Goal: Find specific fact

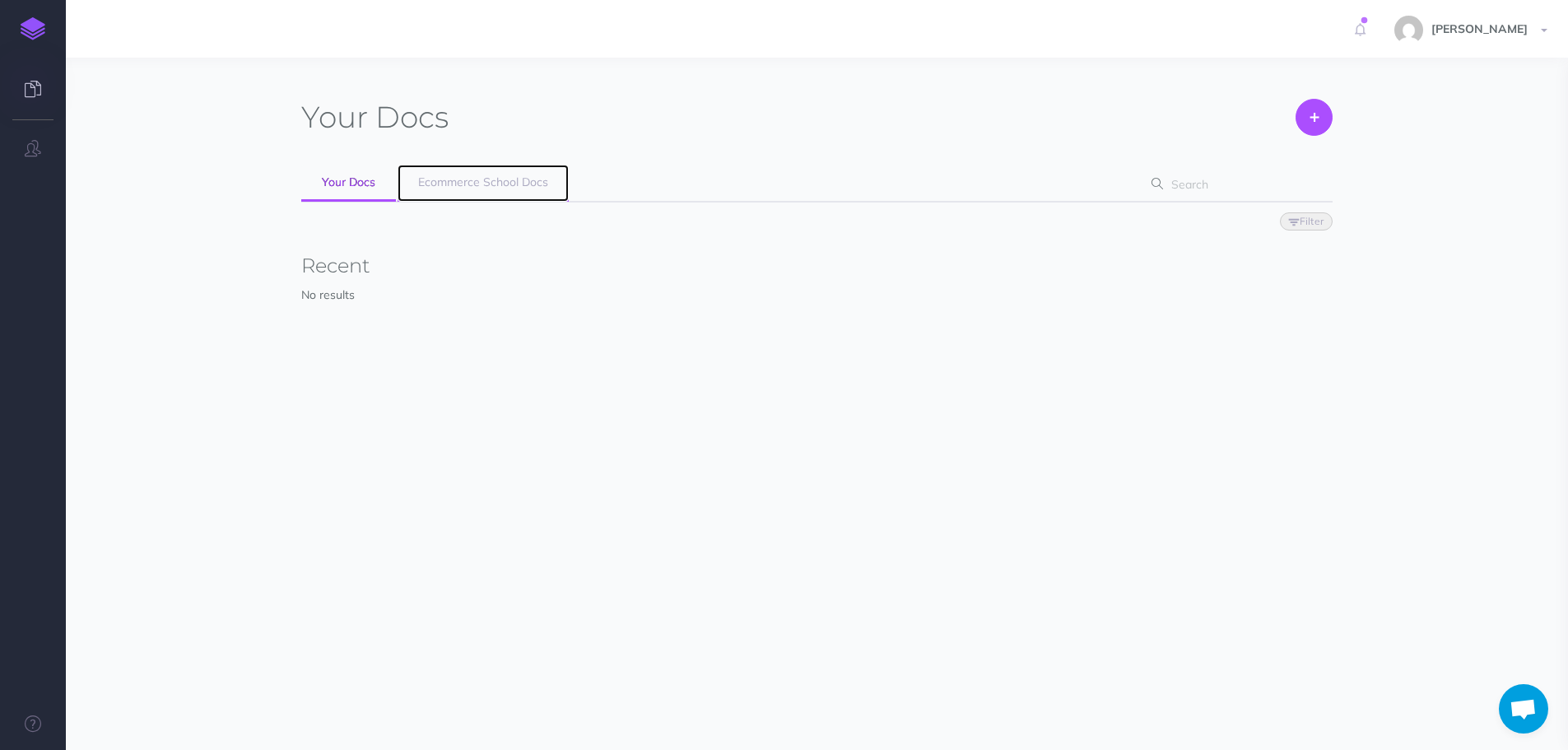
click at [416, 186] on link "Ecommerce School Docs" at bounding box center [483, 183] width 172 height 37
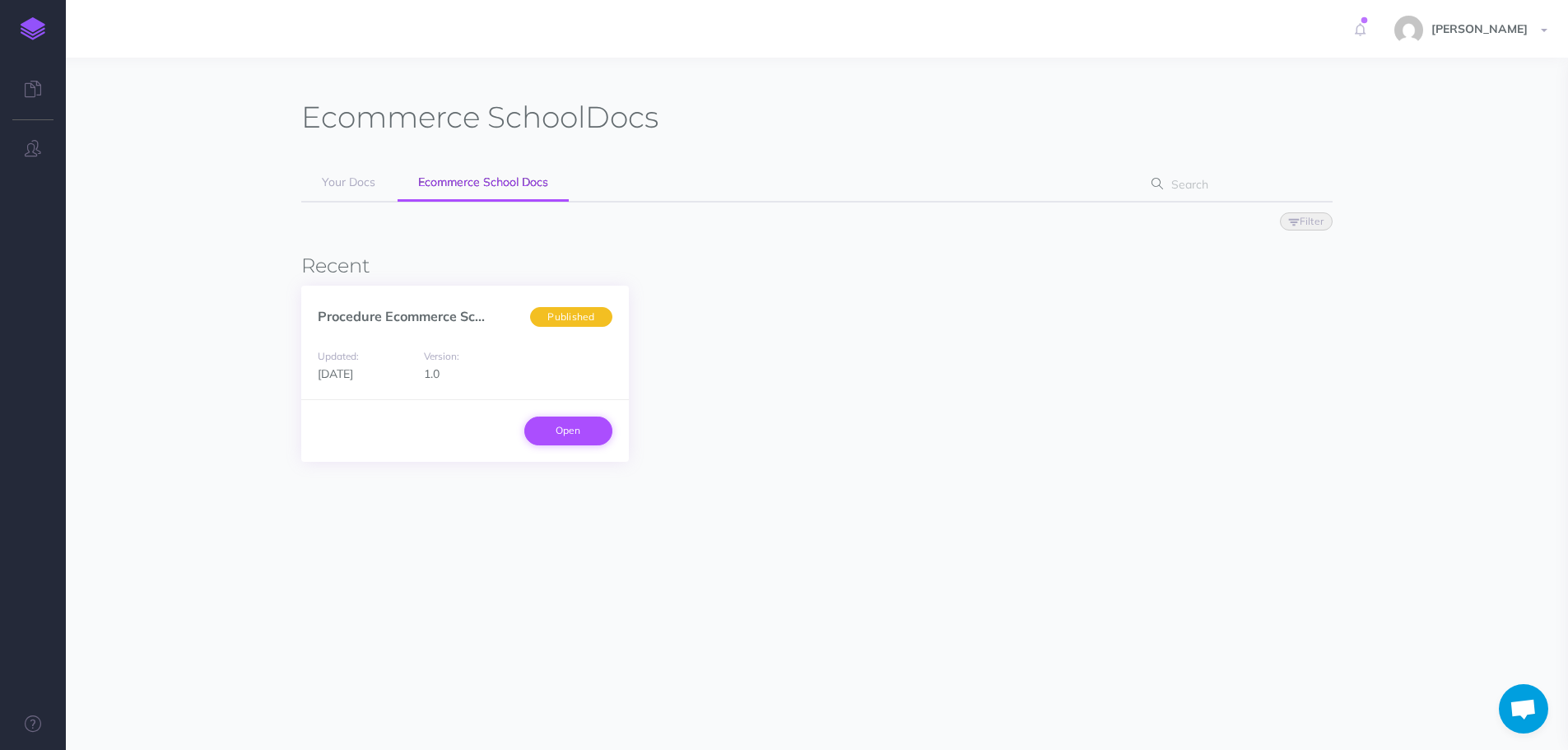
click at [588, 439] on link "Open" at bounding box center [568, 430] width 88 height 28
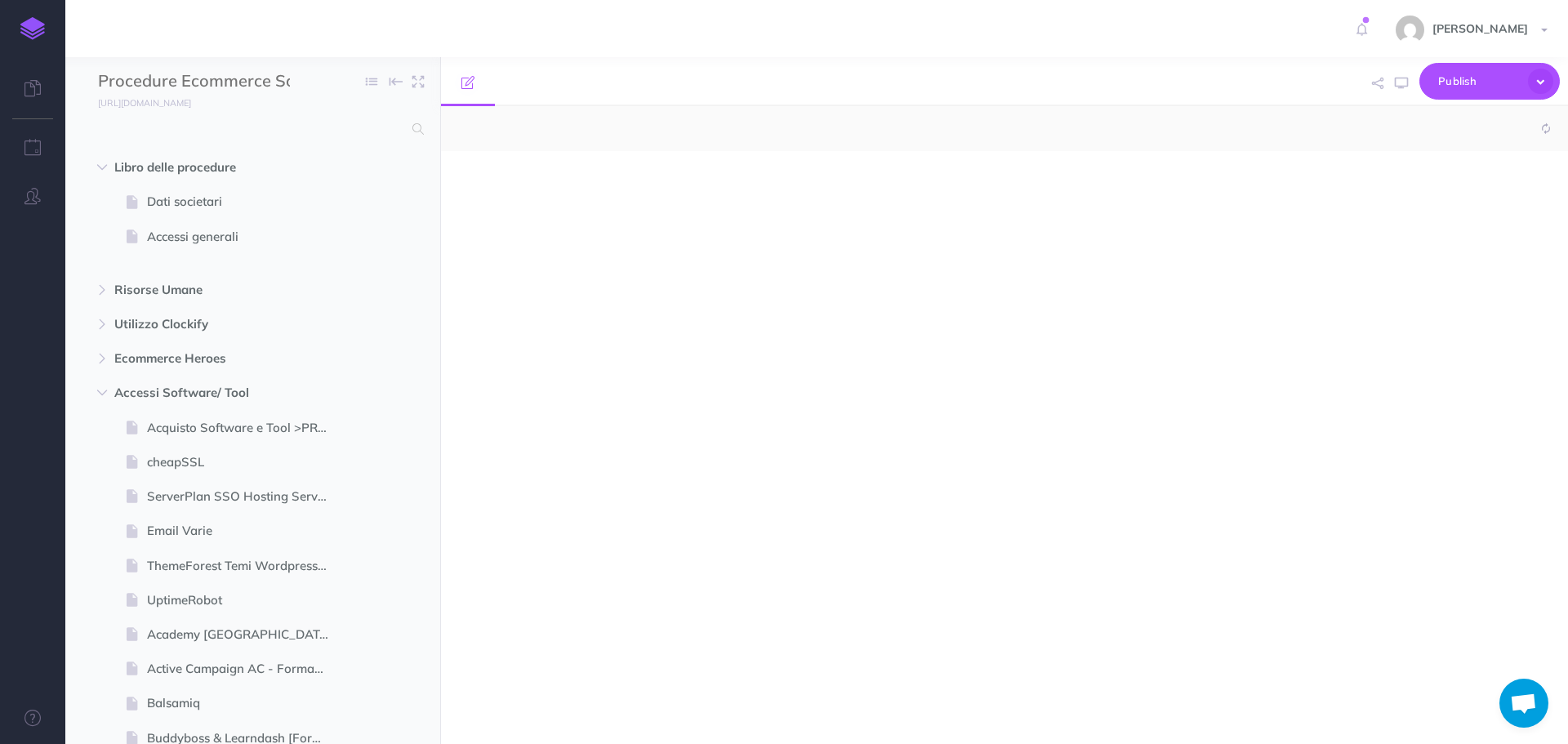
select select "null"
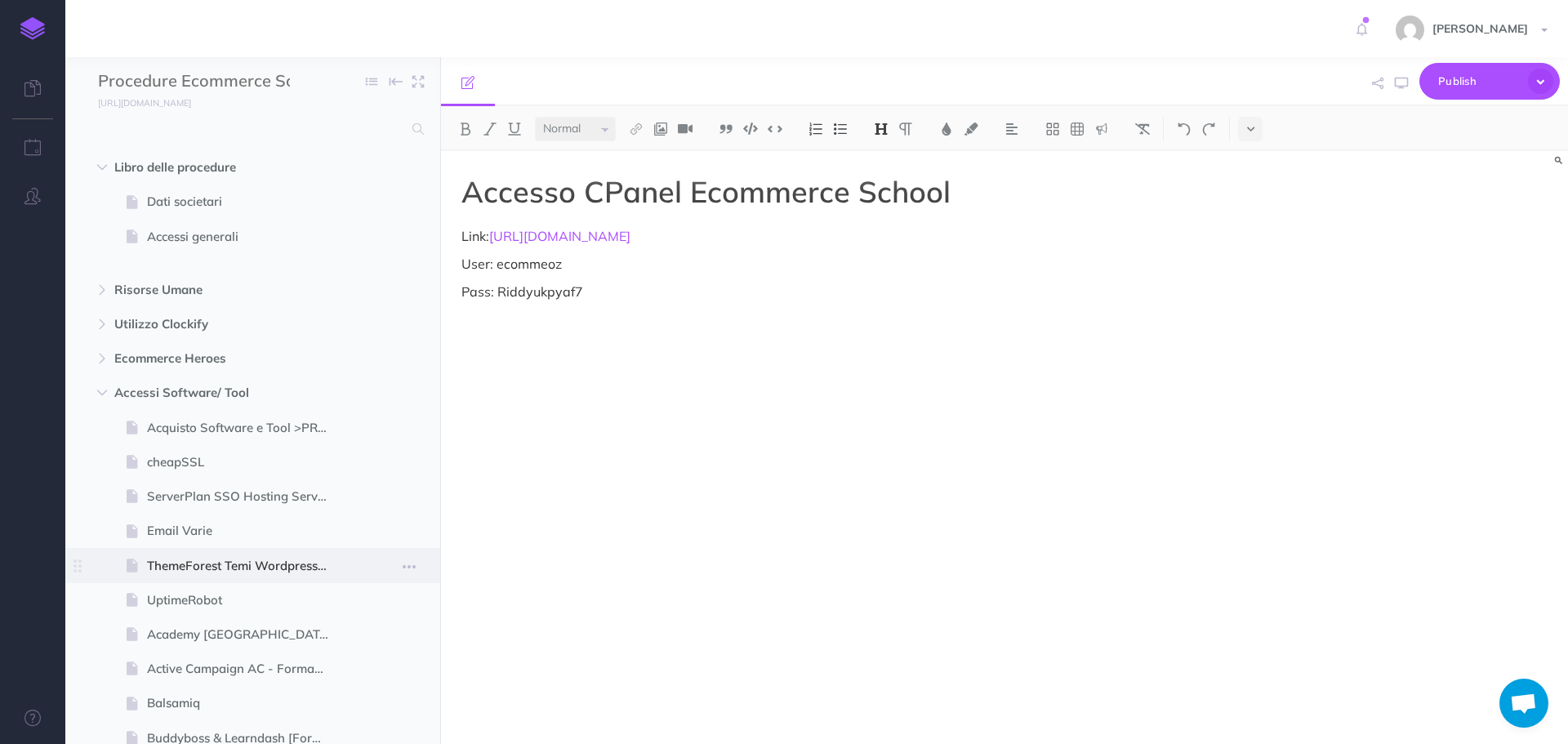
scroll to position [163, 0]
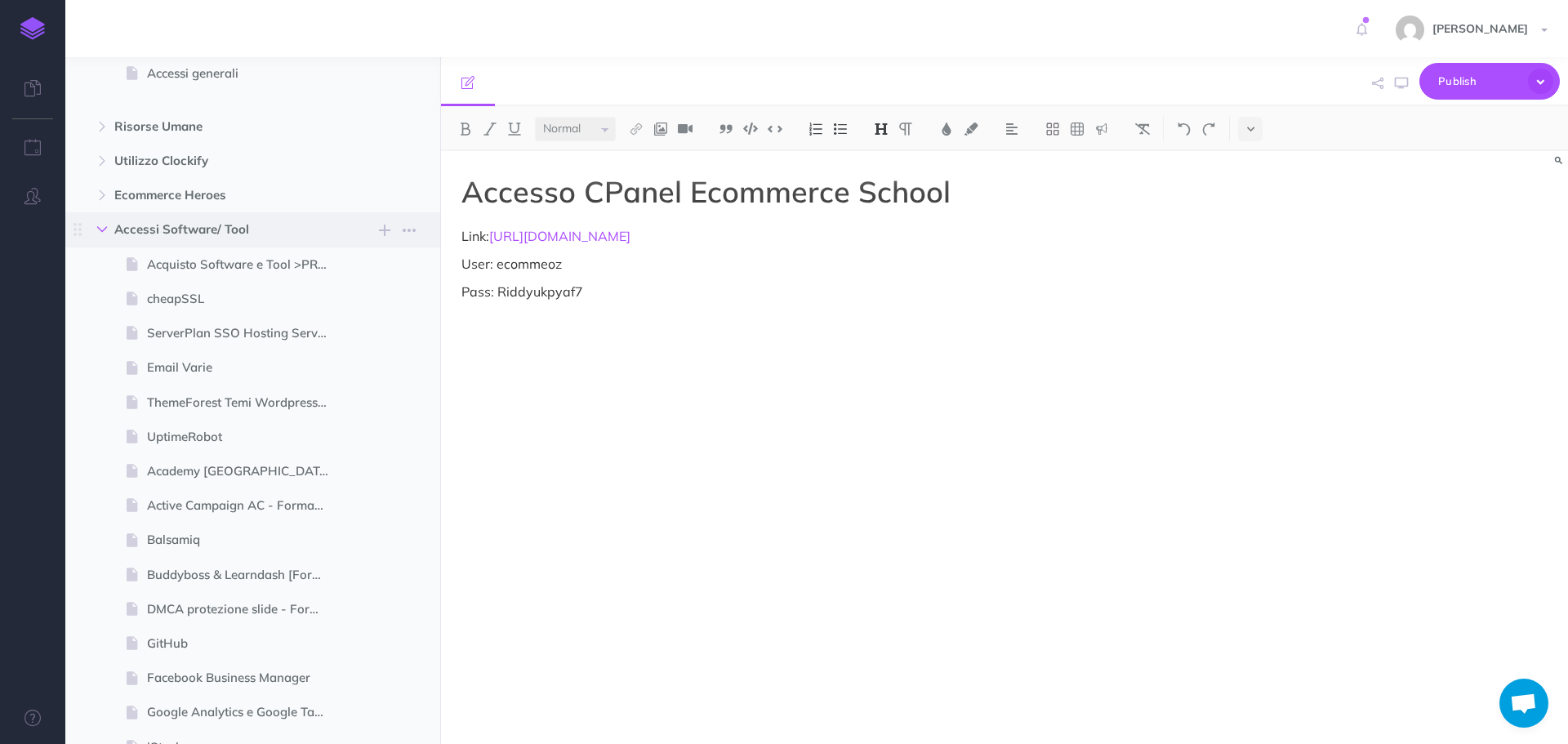
click at [101, 229] on icon "button" at bounding box center [102, 230] width 10 height 10
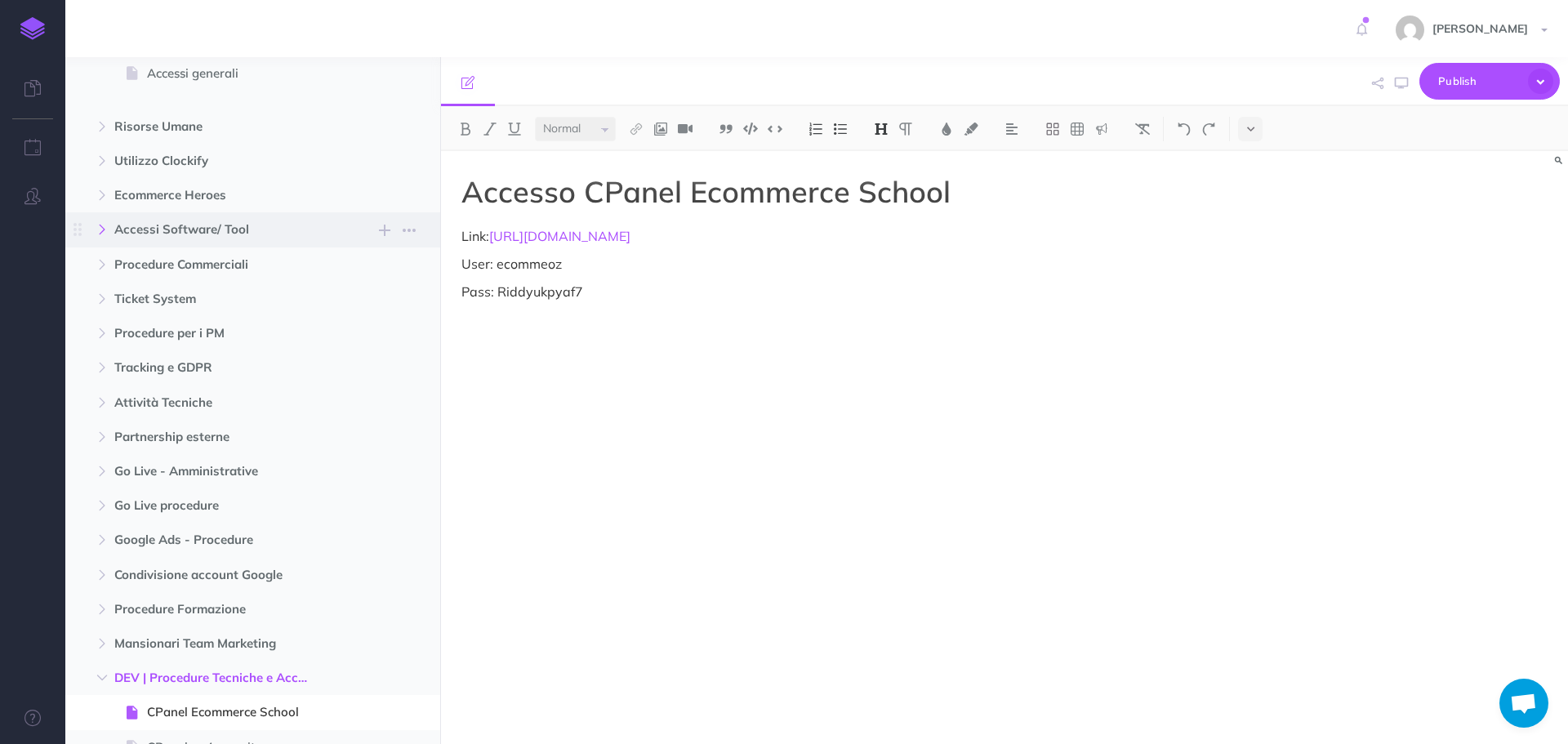
click at [101, 229] on icon "button" at bounding box center [102, 230] width 10 height 10
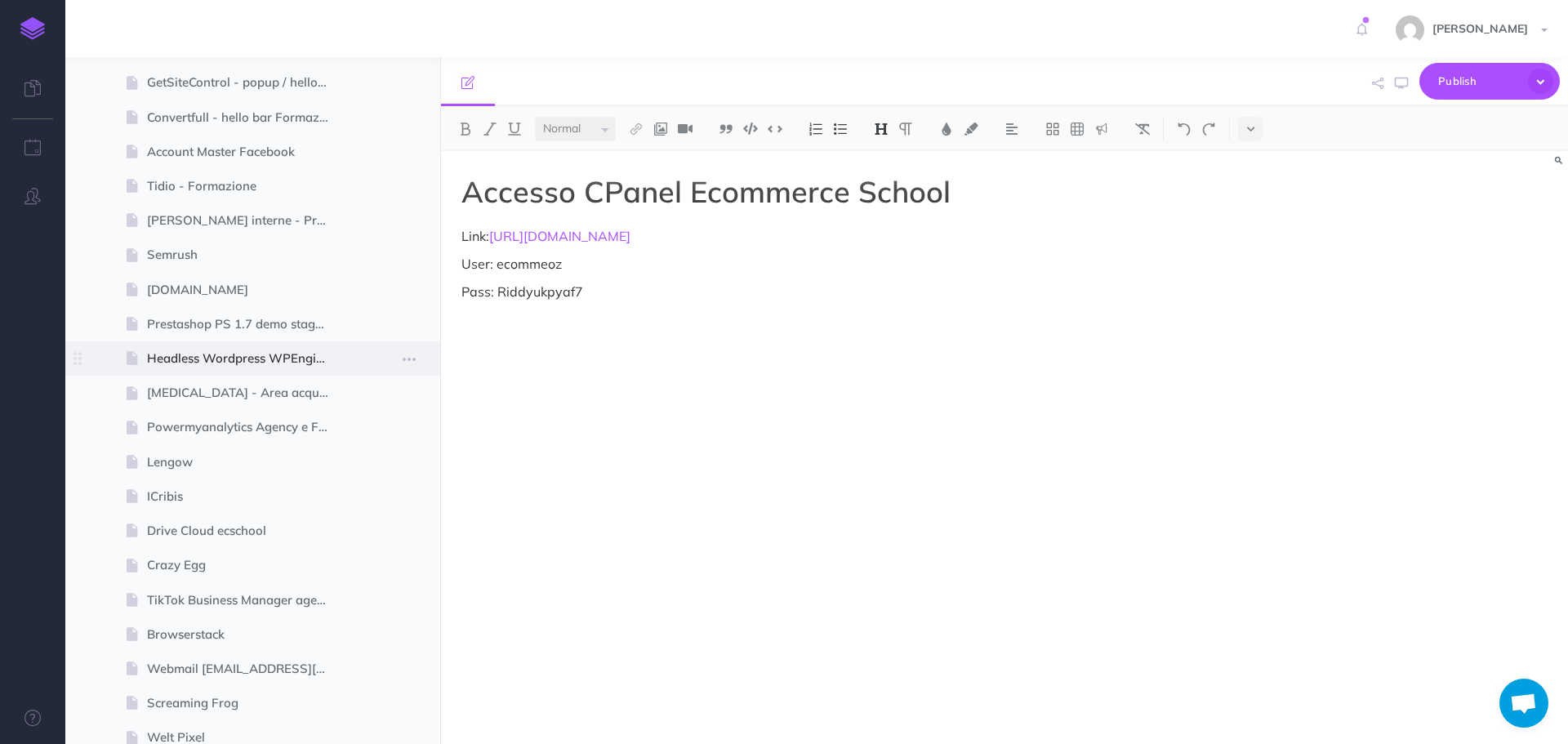
scroll to position [1716, 0]
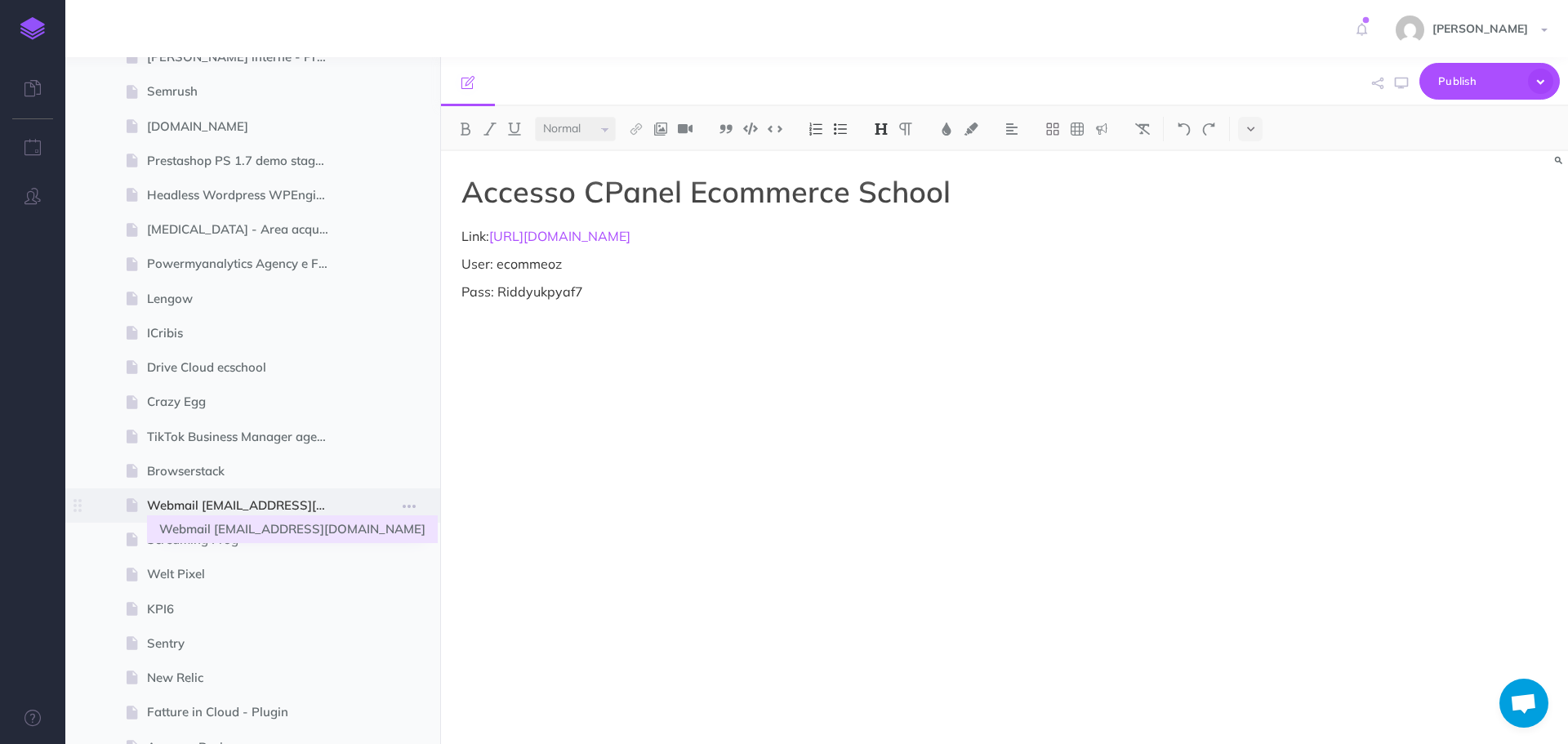
click at [298, 504] on span "Webmail [EMAIL_ADDRESS][DOMAIN_NAME]" at bounding box center [244, 506] width 195 height 19
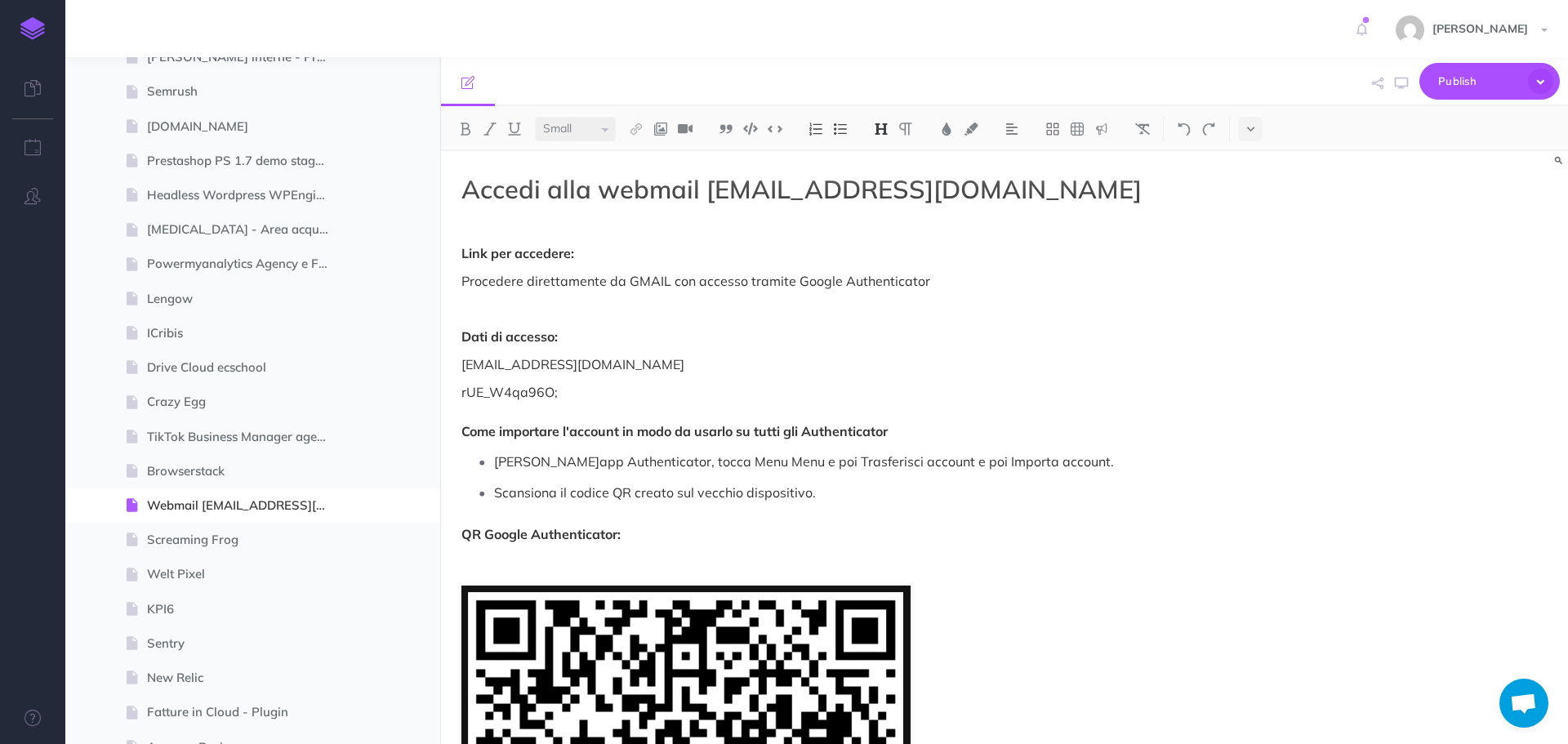
select select "null"
drag, startPoint x: 584, startPoint y: 397, endPoint x: 462, endPoint y: 394, distance: 122.0
click at [462, 394] on p "rUE_W4qa96O; Come importare l'account in modo da usarlo su tutti gli Authentica…" at bounding box center [835, 411] width 748 height 58
copy p "rUE_W4qa96O;"
